Goal: Task Accomplishment & Management: Manage account settings

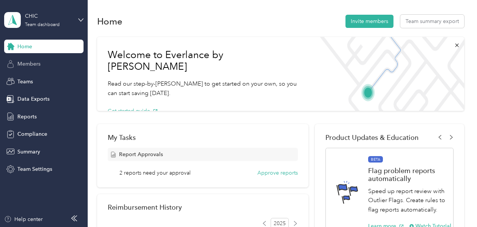
click at [41, 68] on div "Members" at bounding box center [43, 64] width 79 height 14
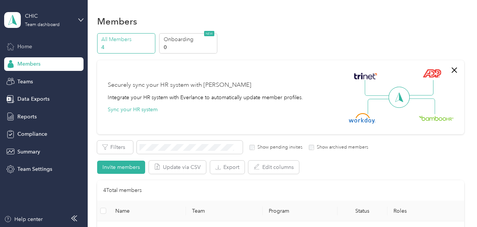
click at [29, 45] on span "Home" at bounding box center [24, 47] width 15 height 8
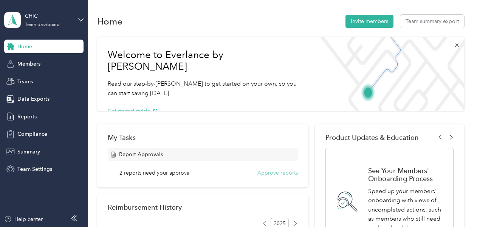
click at [270, 173] on button "Approve reports" at bounding box center [277, 173] width 40 height 8
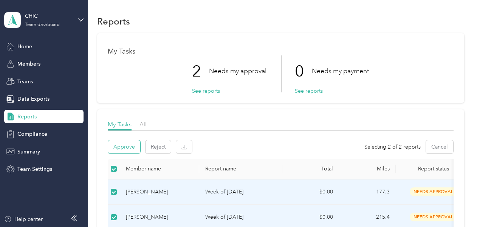
click at [119, 144] on button "Approve" at bounding box center [124, 147] width 32 height 13
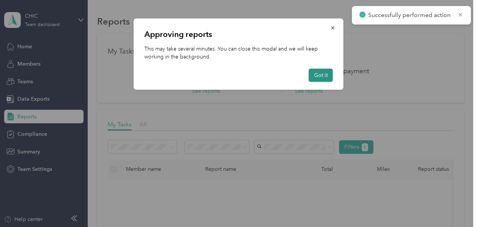
click at [314, 73] on button "Got it" at bounding box center [321, 75] width 24 height 13
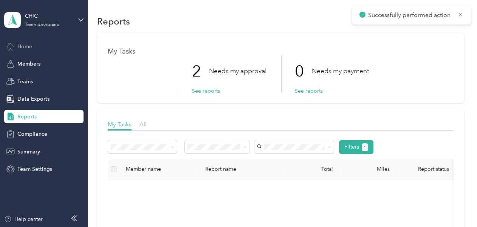
click at [36, 49] on div "Home" at bounding box center [43, 47] width 79 height 14
